Goal: Find specific page/section: Find specific page/section

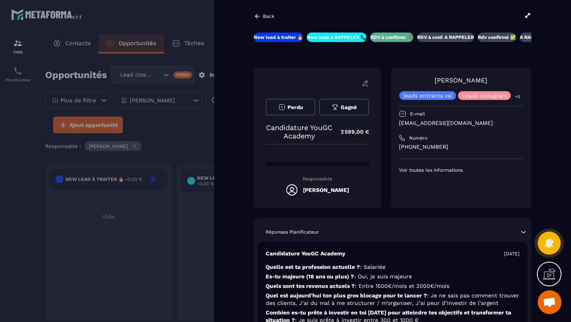
click at [529, 16] on icon at bounding box center [527, 15] width 7 height 7
click at [179, 19] on div at bounding box center [285, 161] width 571 height 322
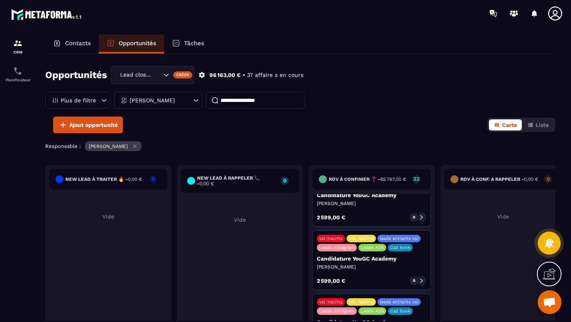
scroll to position [46, 0]
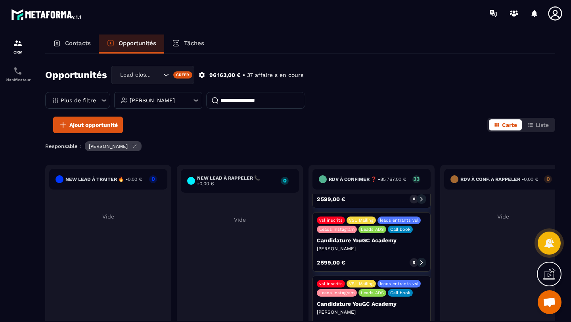
click at [421, 258] on div at bounding box center [421, 263] width 10 height 10
